Goal: Use online tool/utility: Utilize a website feature to perform a specific function

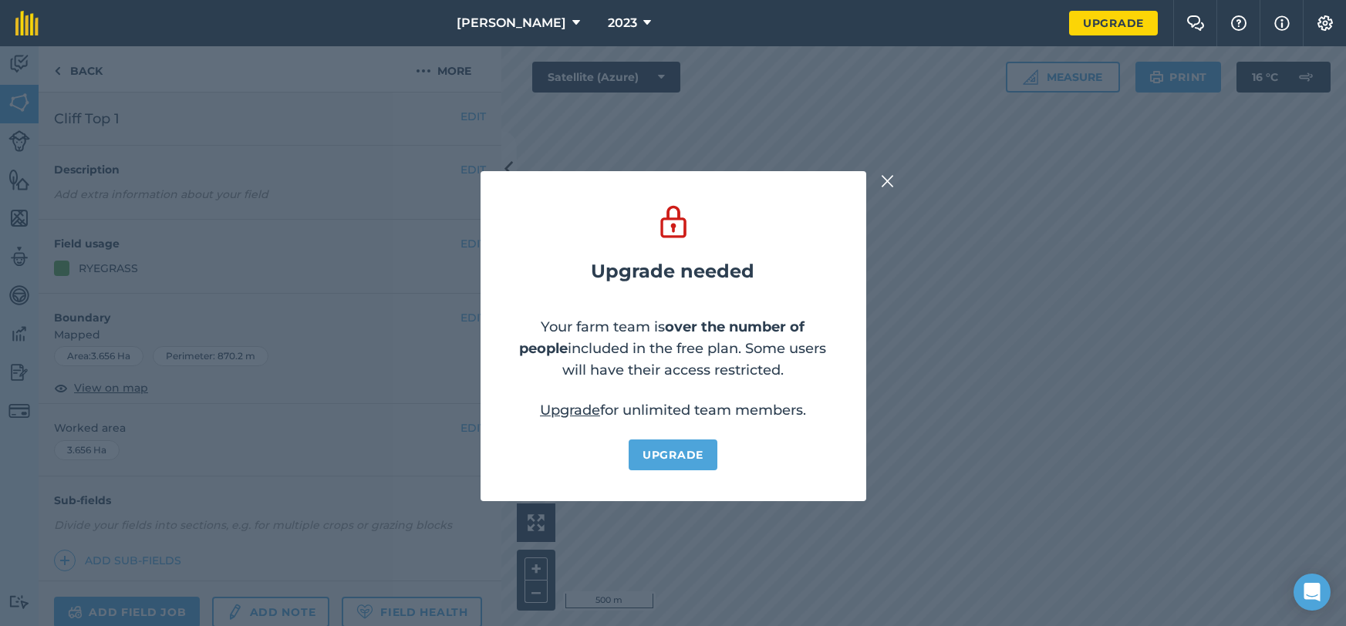
click at [885, 183] on img at bounding box center [888, 181] width 14 height 19
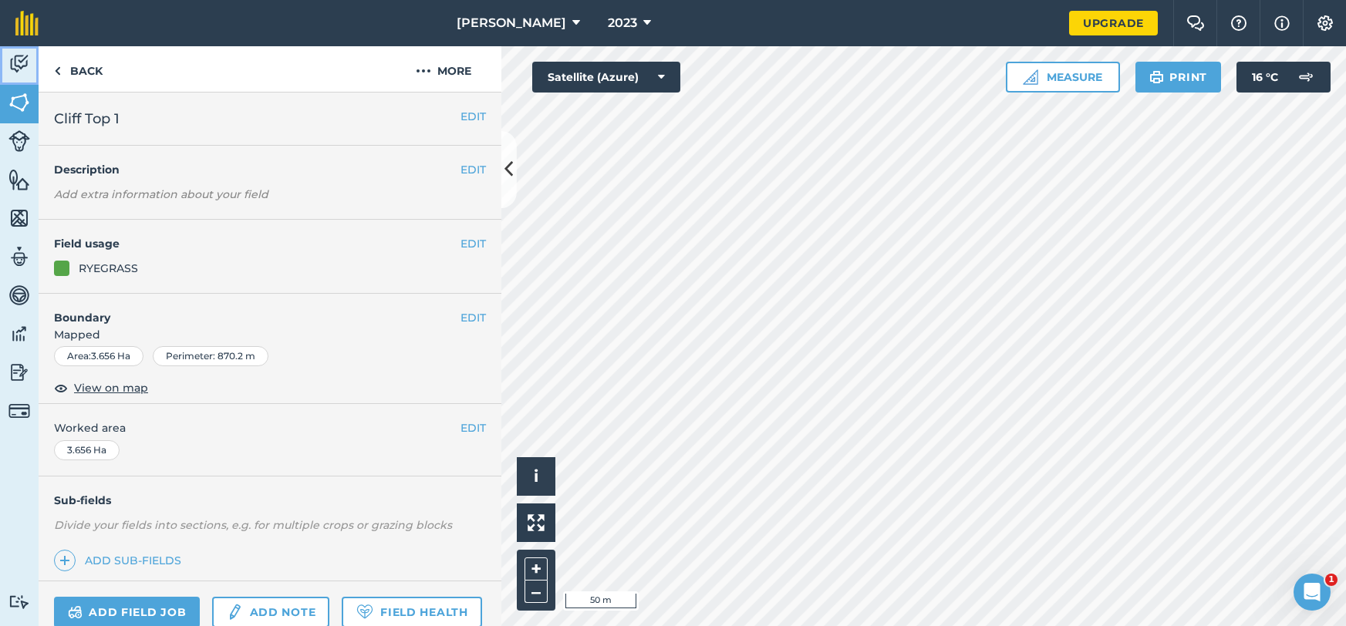
click at [30, 68] on link "Activity" at bounding box center [19, 65] width 39 height 39
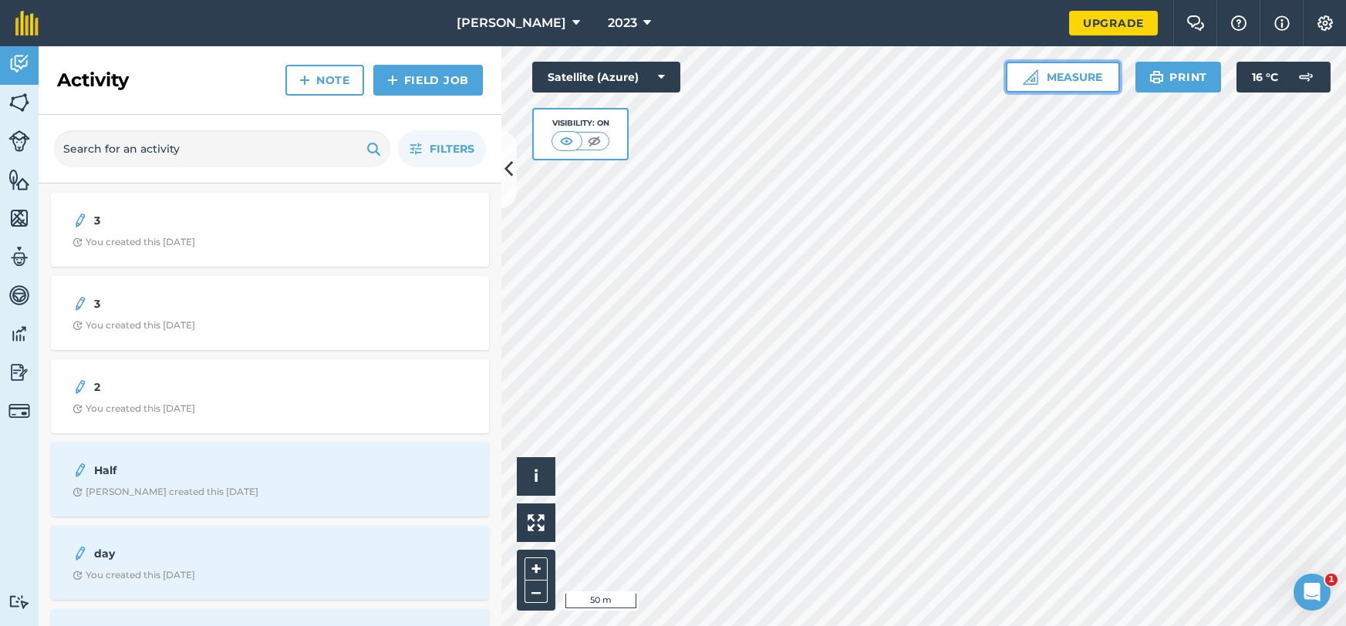
click at [1016, 92] on button "Measure" at bounding box center [1063, 77] width 114 height 31
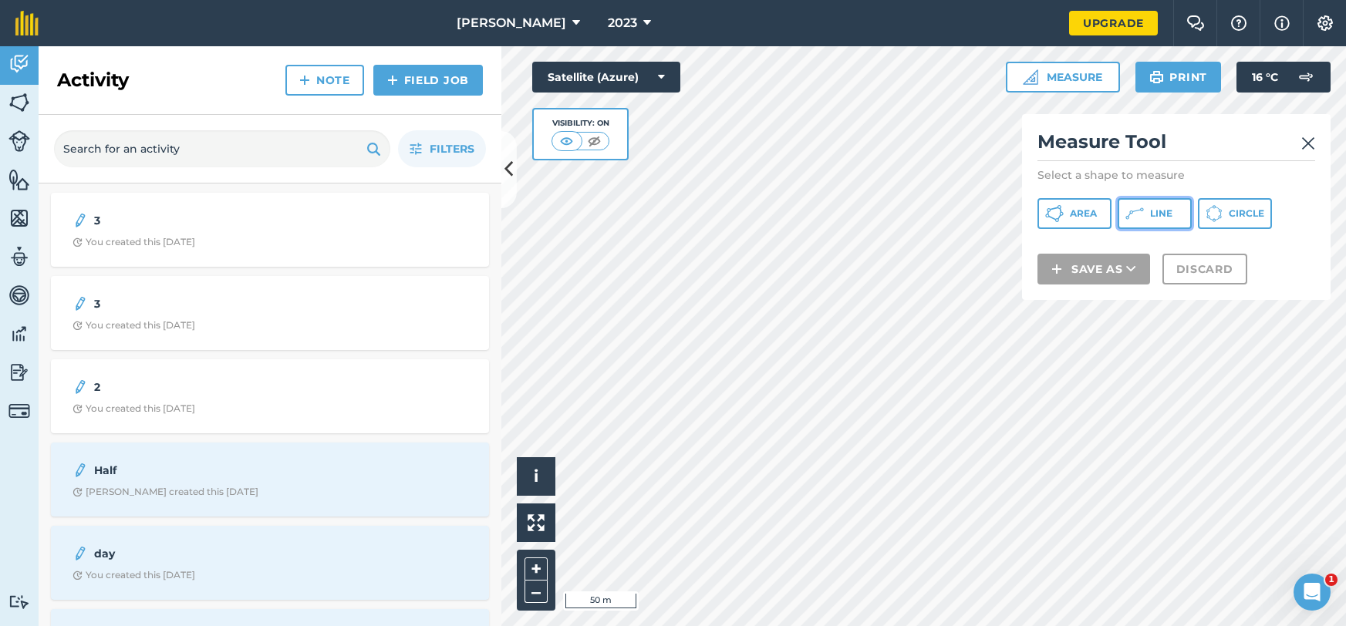
click at [1155, 213] on span "Line" at bounding box center [1161, 213] width 22 height 12
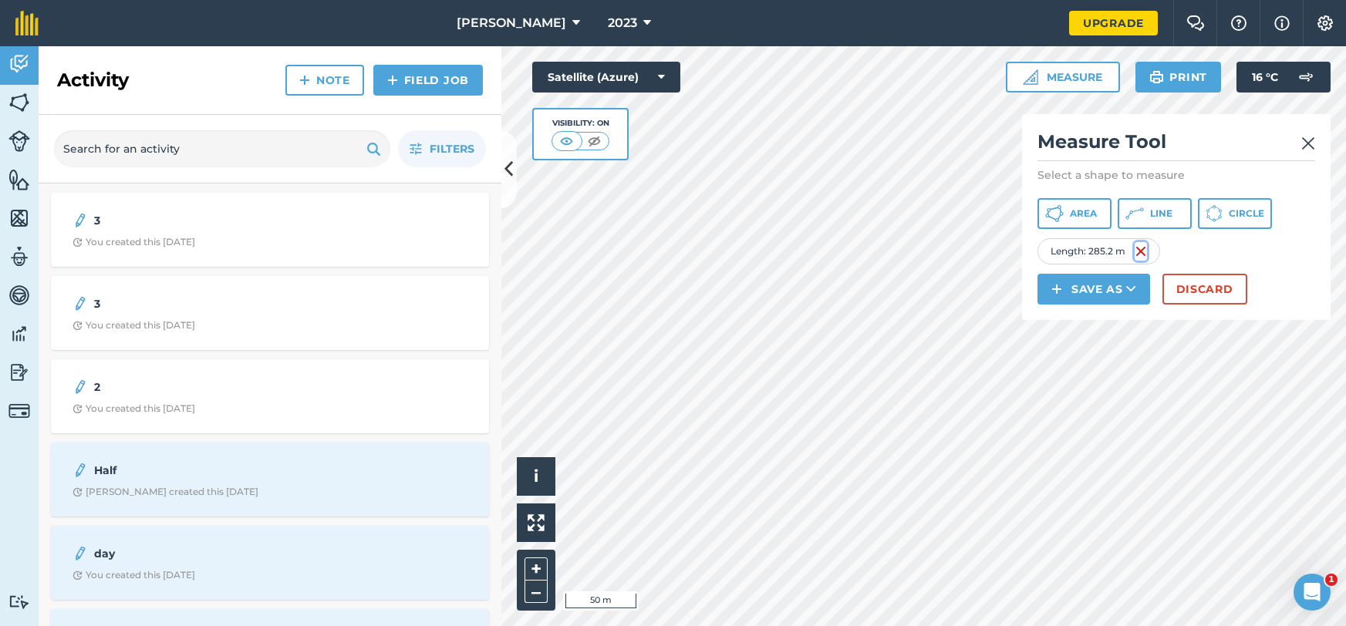
click at [1137, 248] on img at bounding box center [1141, 251] width 12 height 19
